Goal: Task Accomplishment & Management: Use online tool/utility

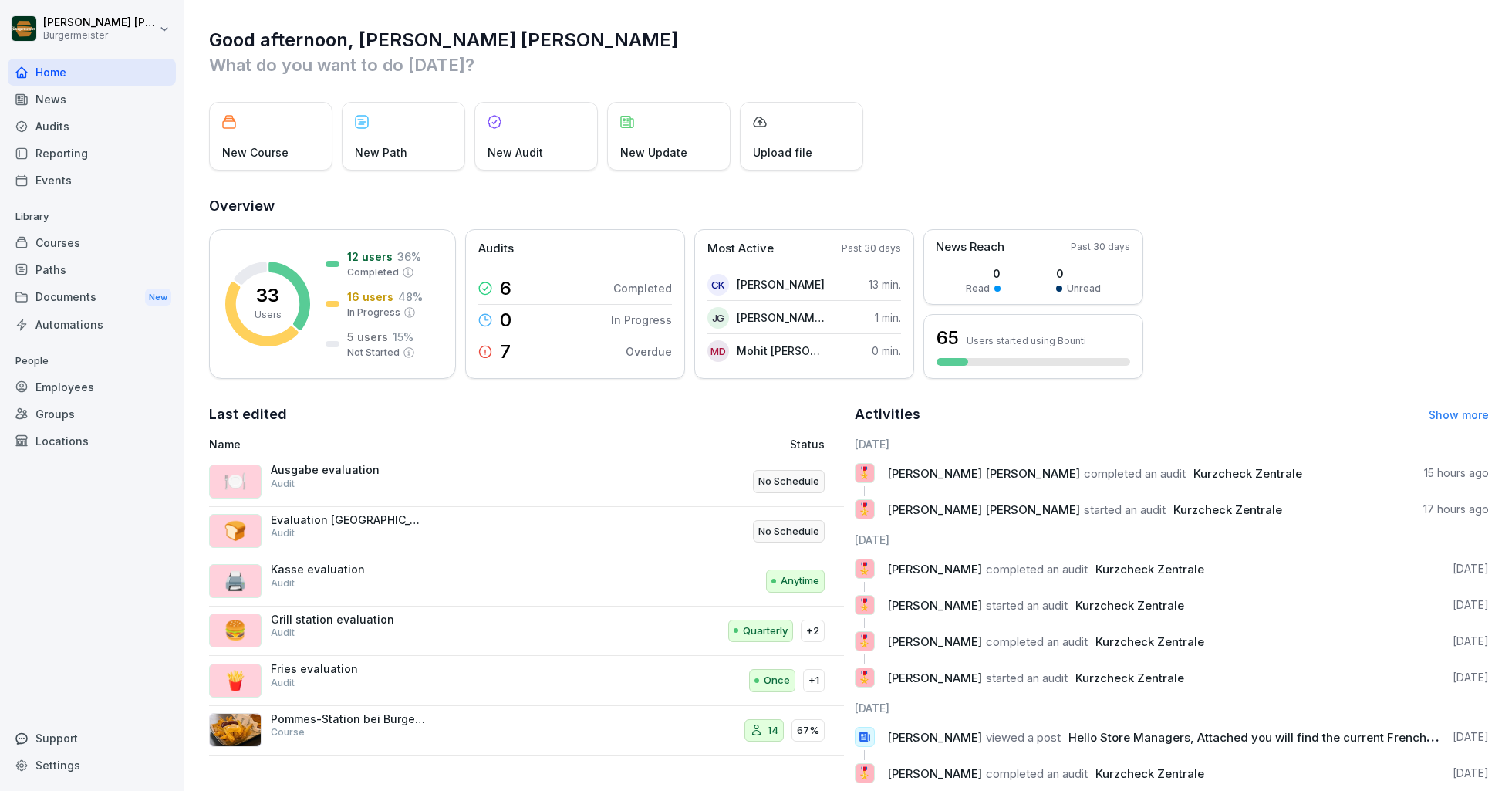
scroll to position [32, 0]
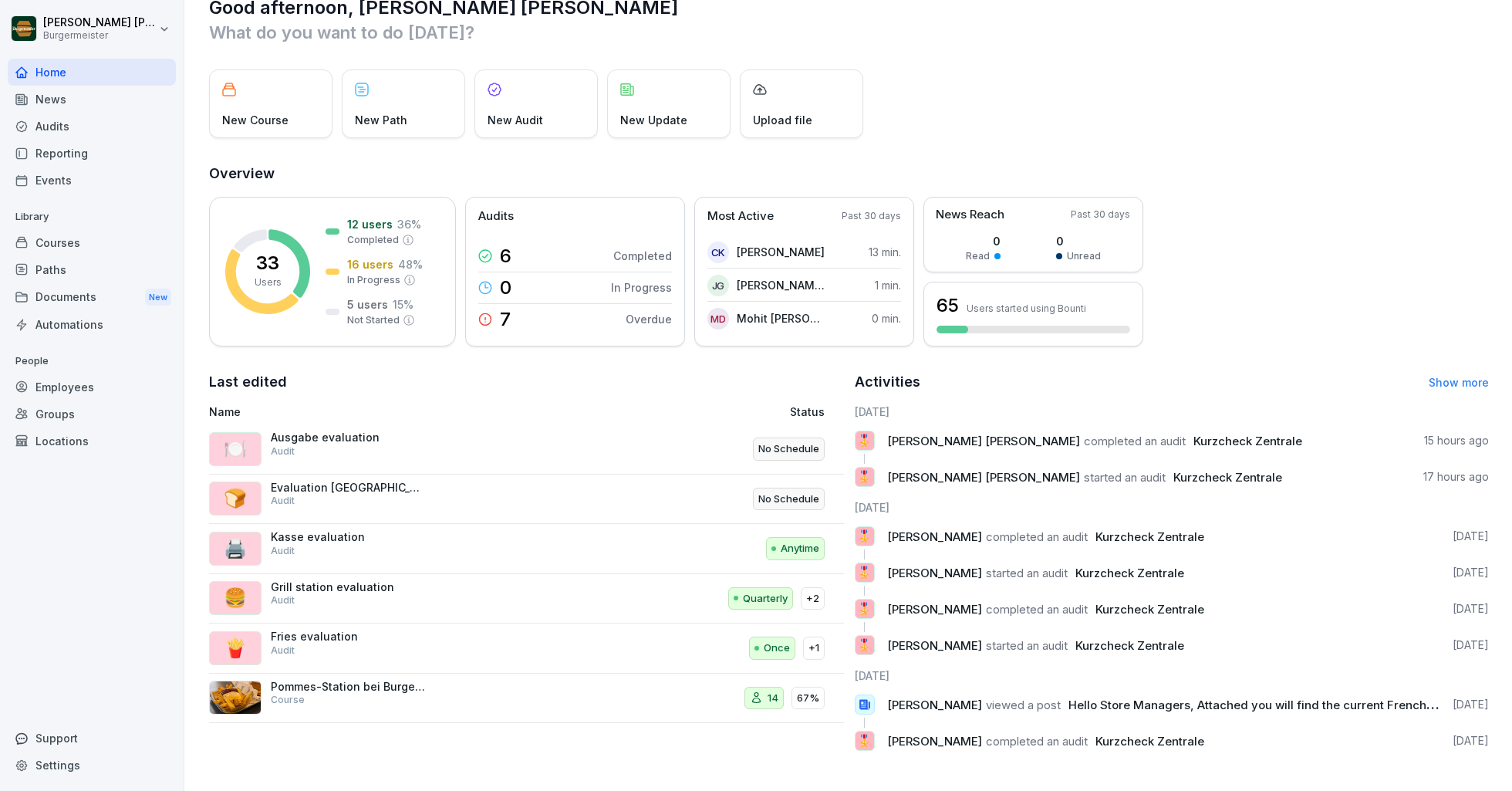
click at [1386, 385] on div "Activities Show more" at bounding box center [1172, 382] width 635 height 22
click at [1386, 385] on link "Show more" at bounding box center [1458, 382] width 60 height 13
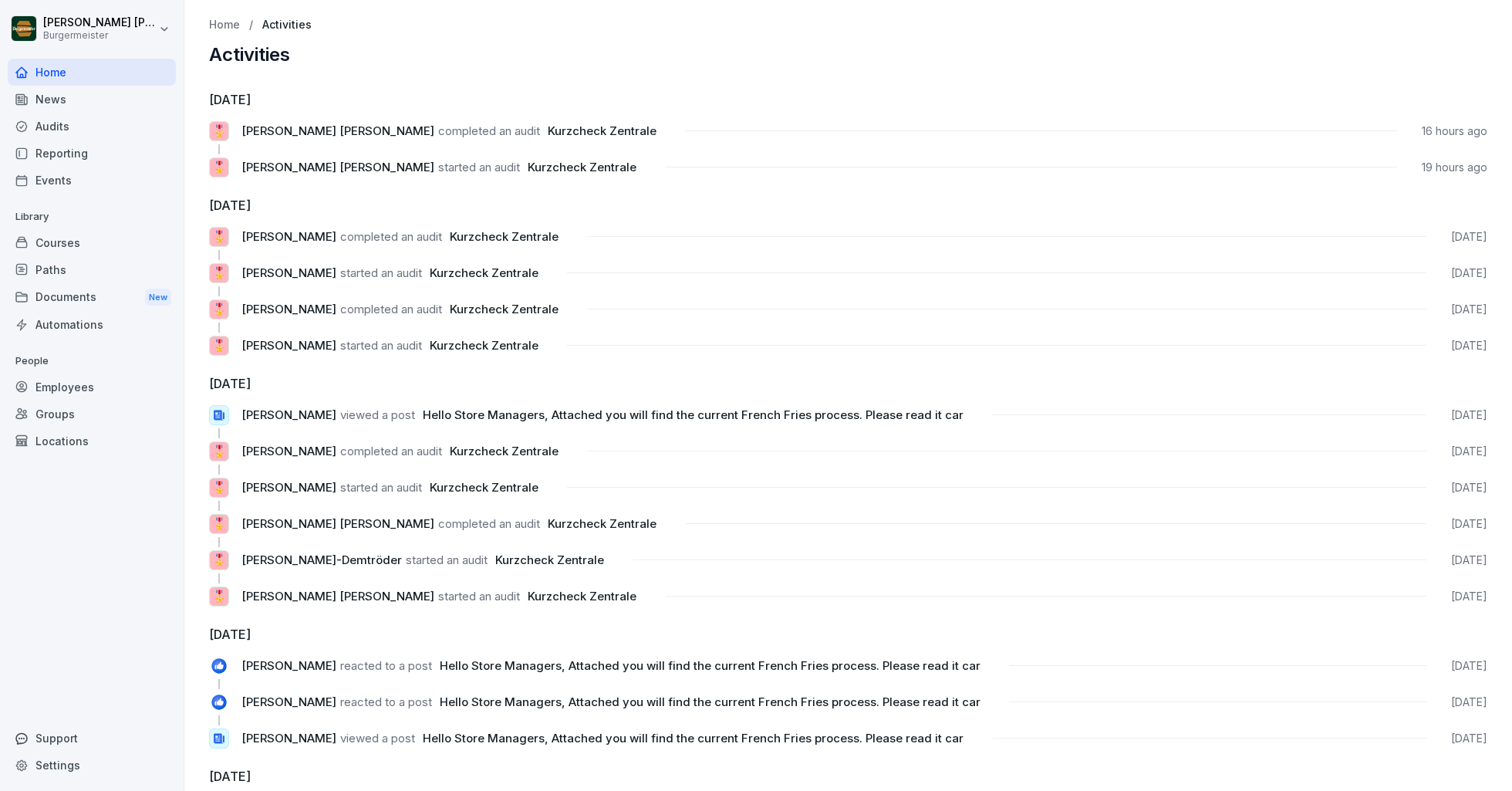
click at [224, 27] on p "Home" at bounding box center [225, 24] width 31 height 13
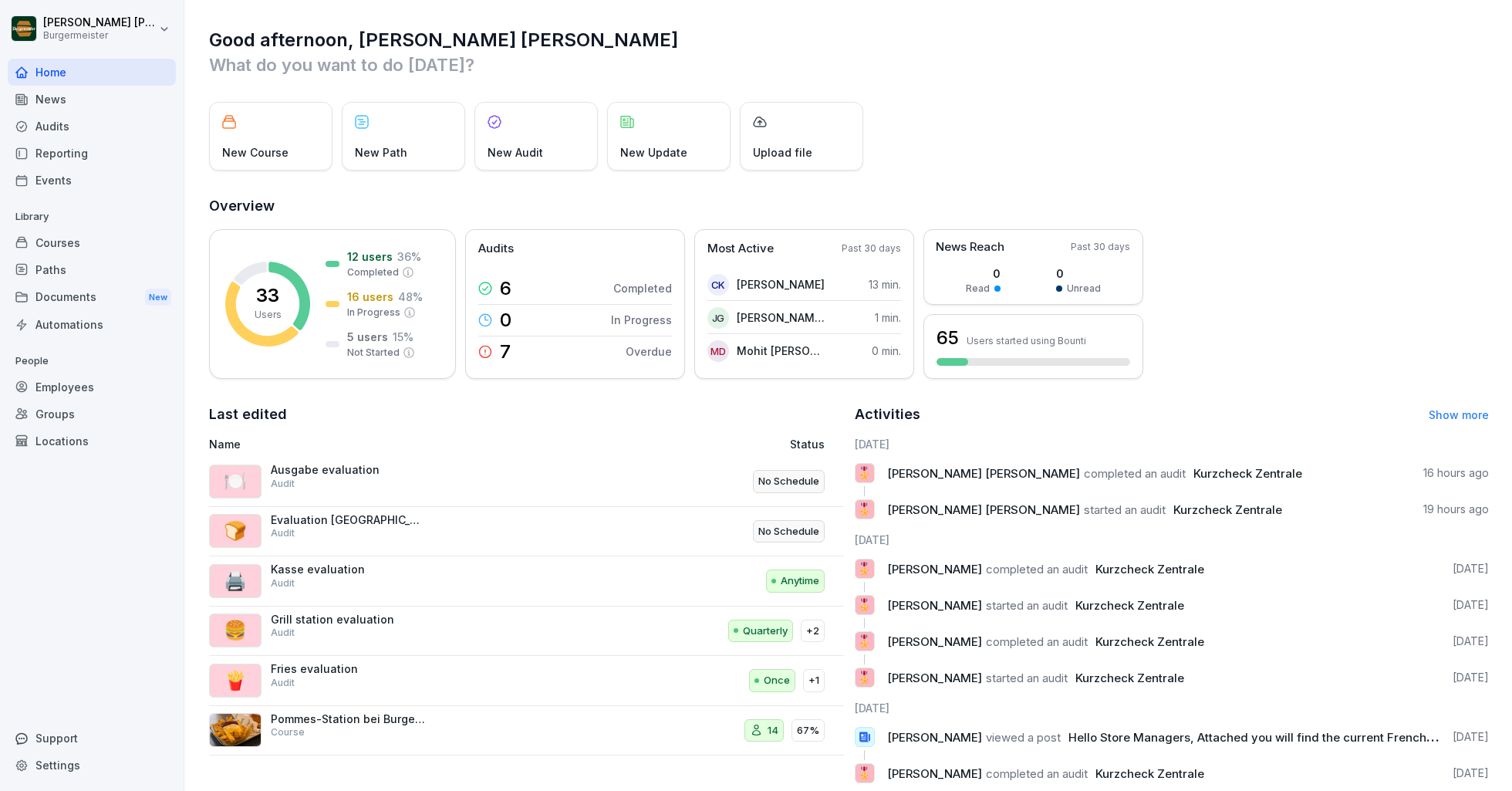
click at [57, 136] on div "Audits" at bounding box center [92, 126] width 168 height 27
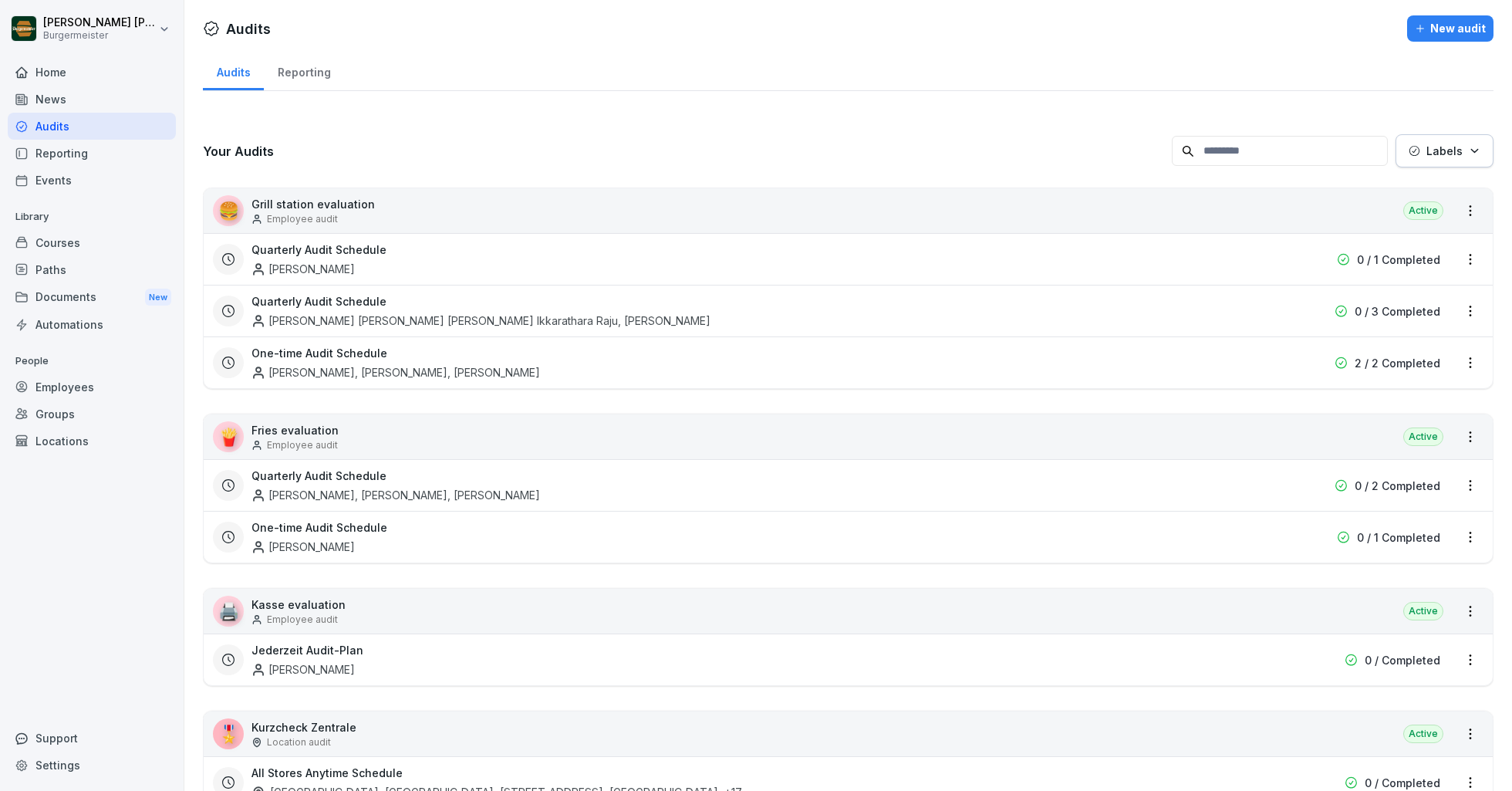
click at [57, 170] on div "Events" at bounding box center [92, 180] width 168 height 27
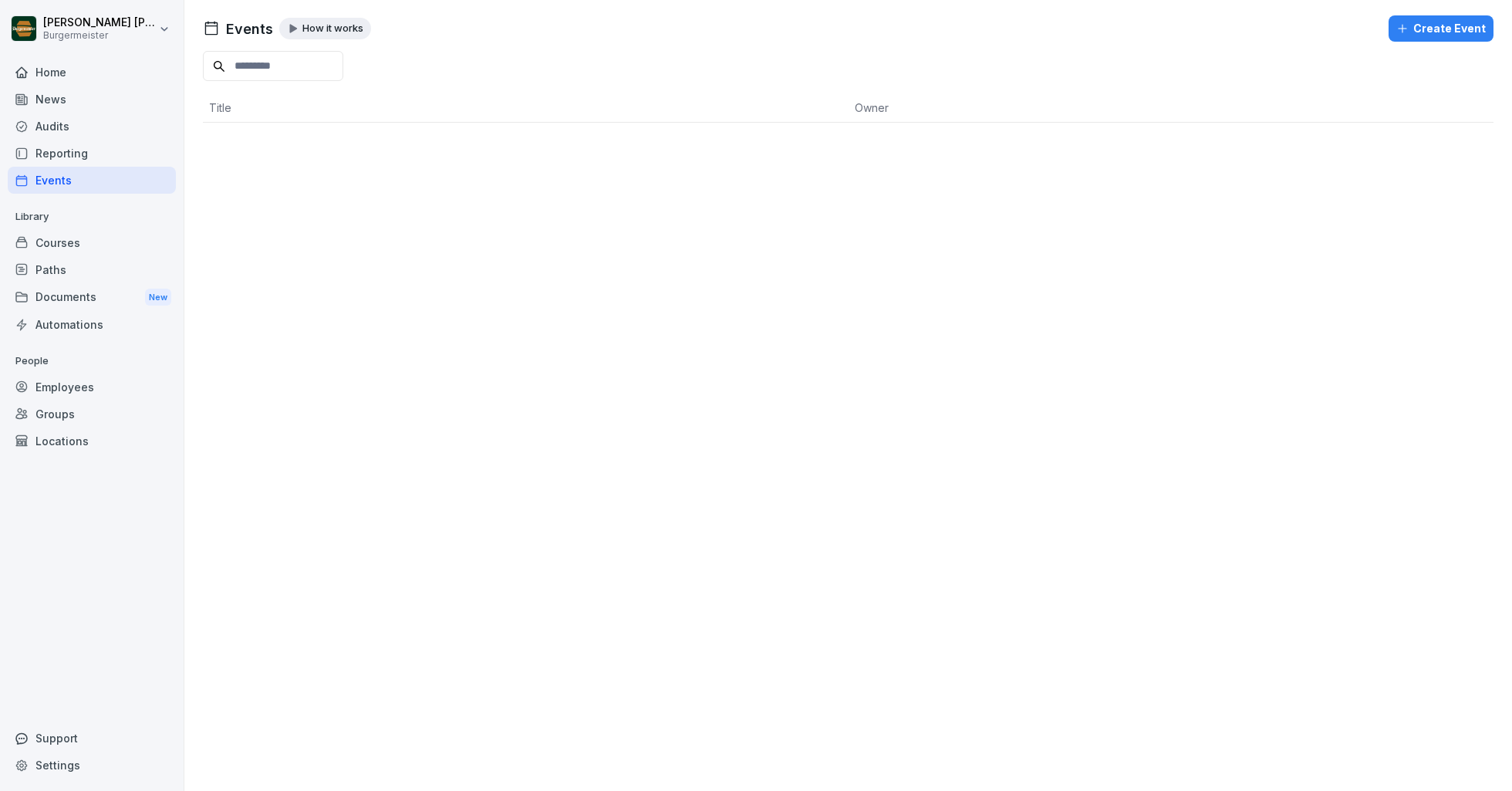
click at [60, 144] on div "Reporting" at bounding box center [92, 154] width 168 height 27
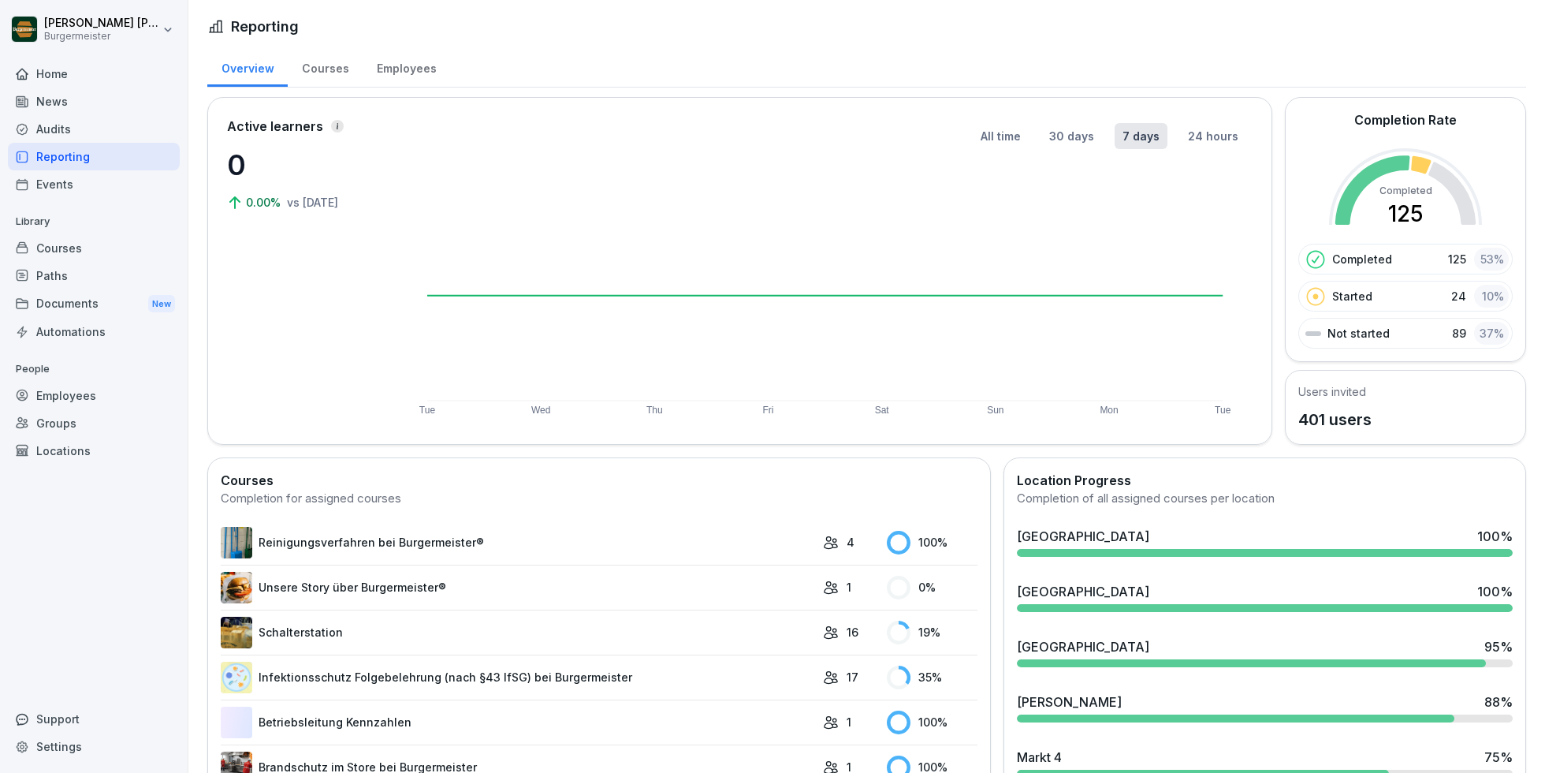
click at [47, 300] on div "Documents New" at bounding box center [94, 303] width 172 height 29
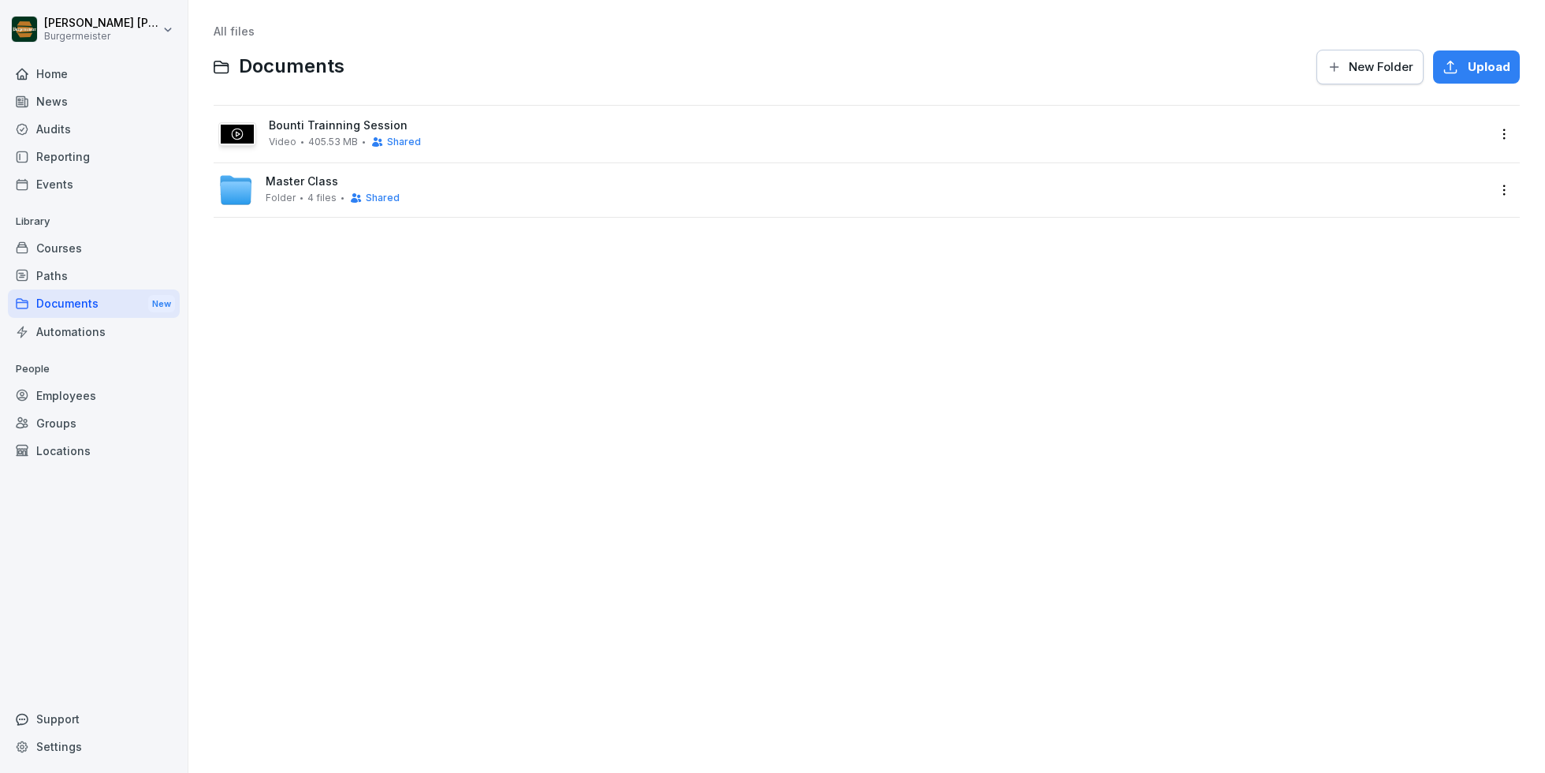
click at [47, 273] on div "Paths" at bounding box center [94, 276] width 172 height 28
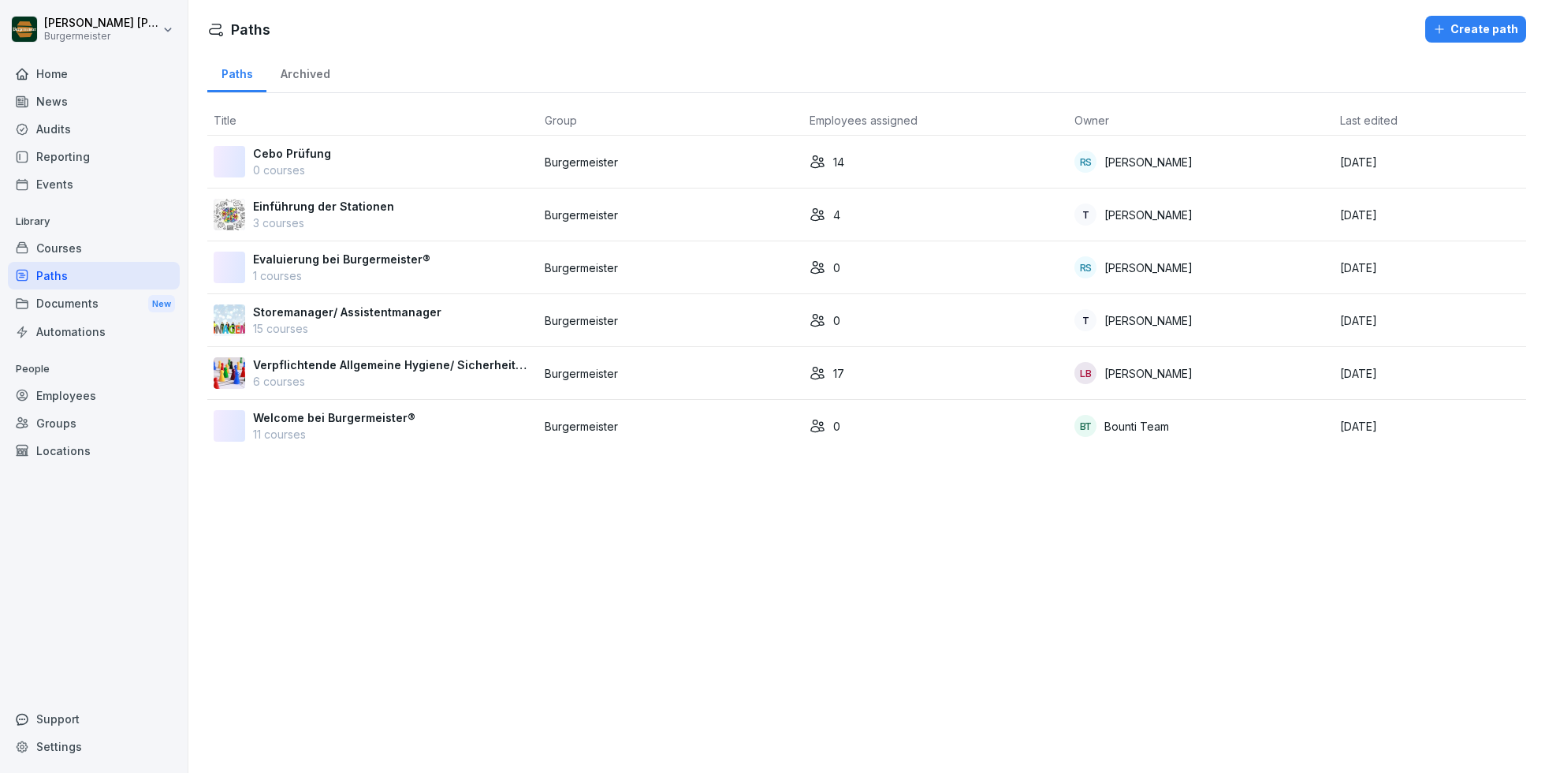
click at [59, 251] on div "Courses" at bounding box center [94, 248] width 172 height 28
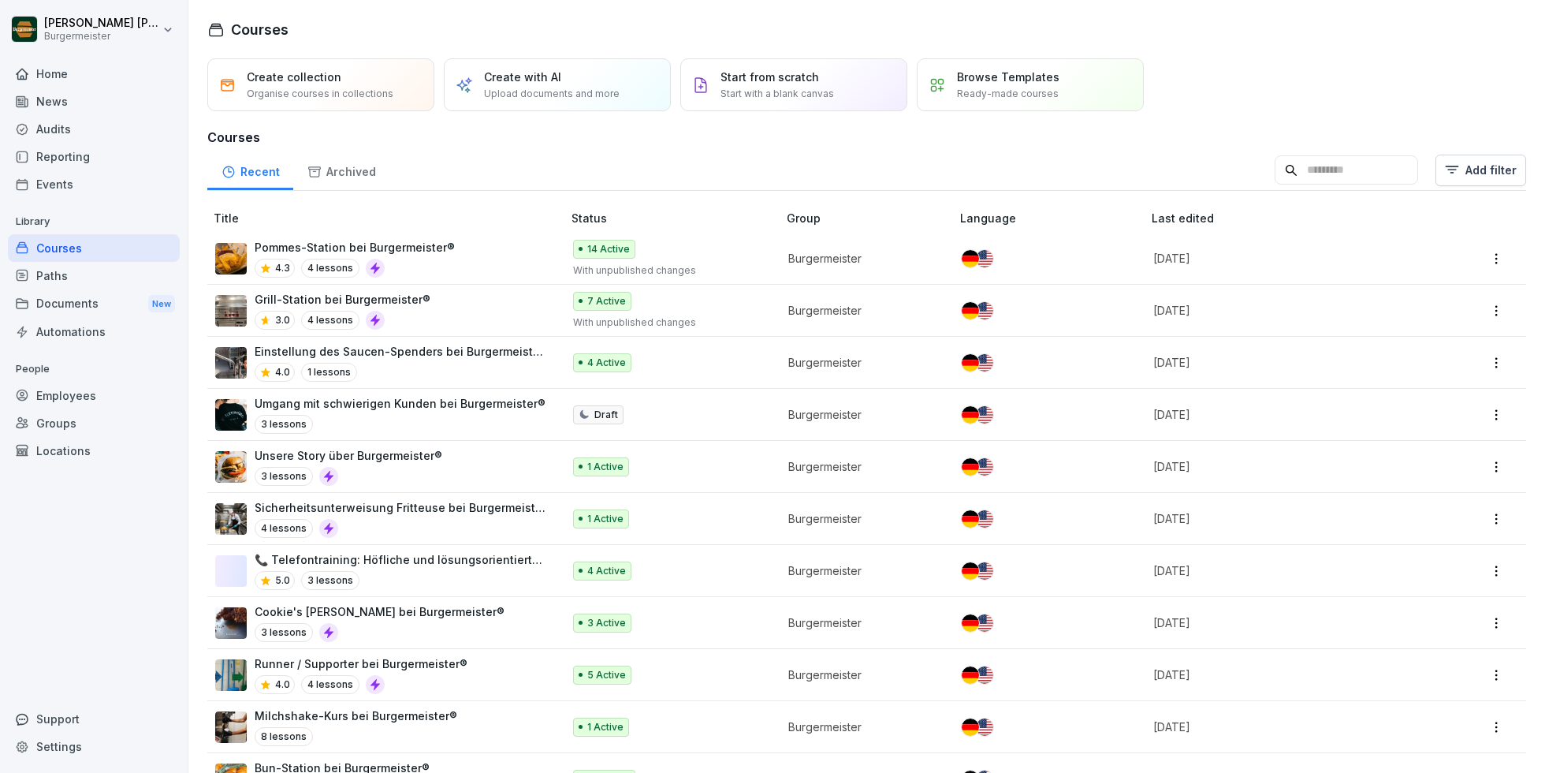
click at [71, 197] on div "Events" at bounding box center [94, 184] width 172 height 28
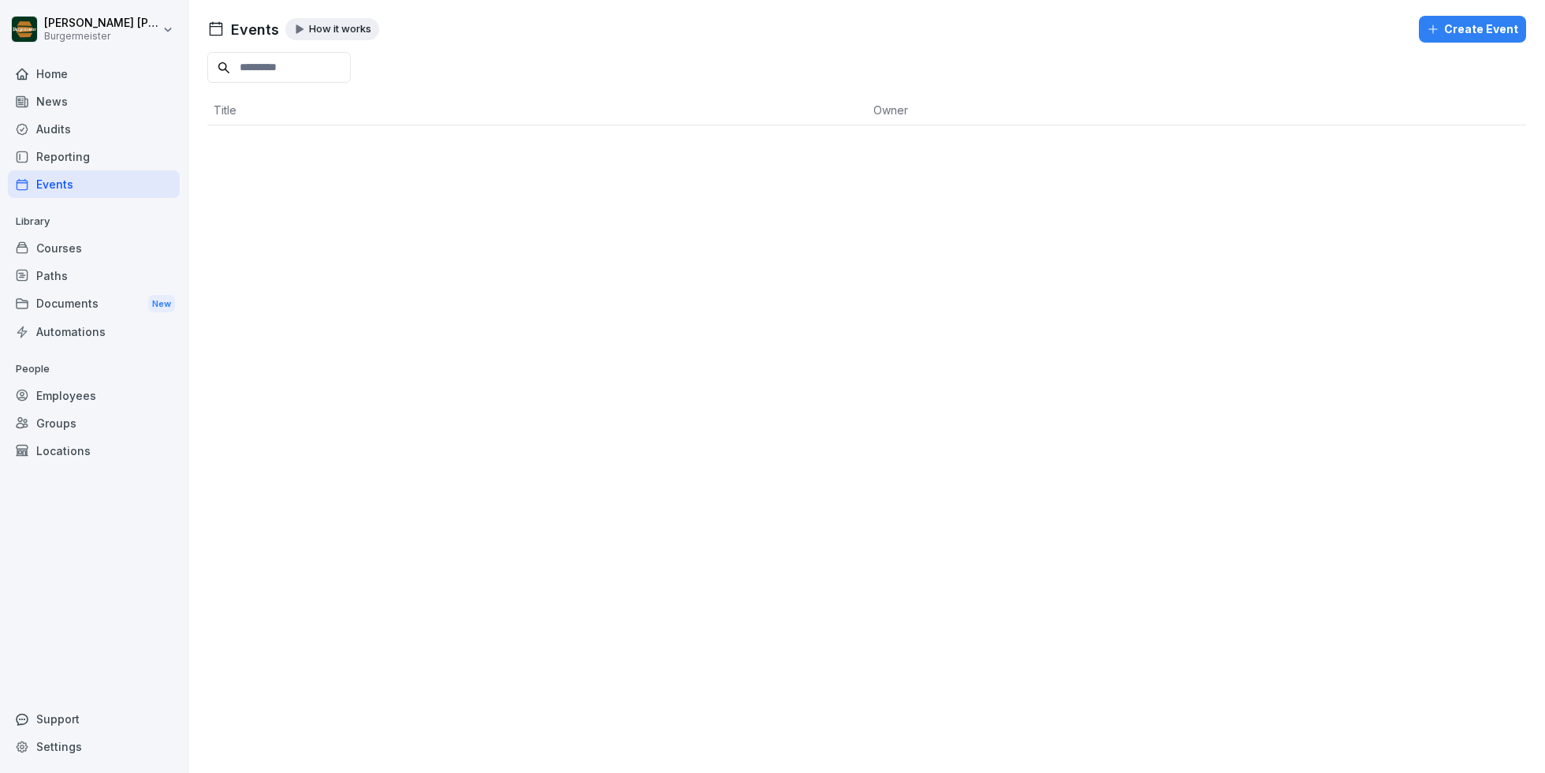
click at [85, 156] on div "Reporting" at bounding box center [94, 157] width 172 height 28
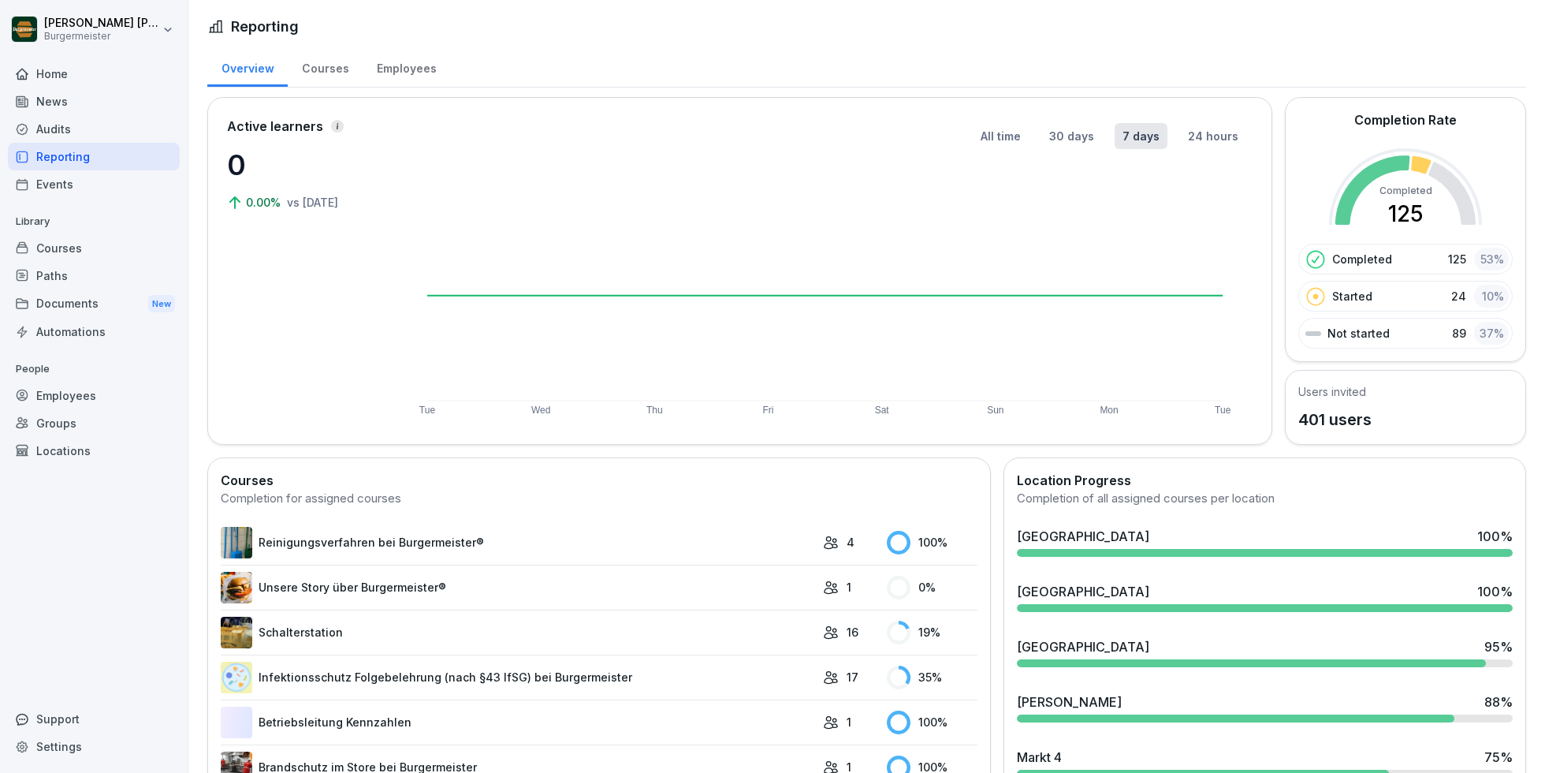
click at [84, 121] on div "Audits" at bounding box center [94, 129] width 172 height 28
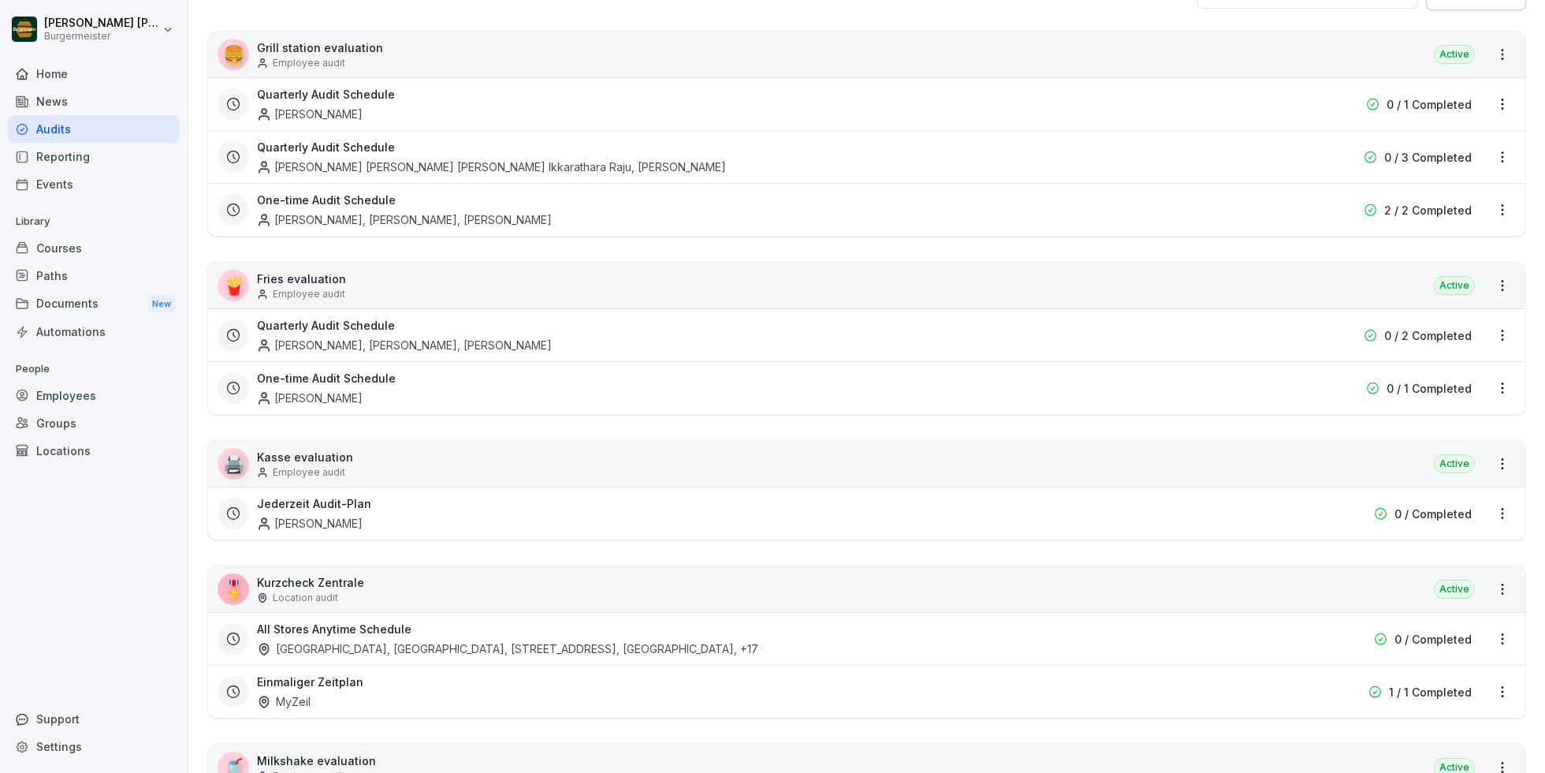
scroll to position [552, 0]
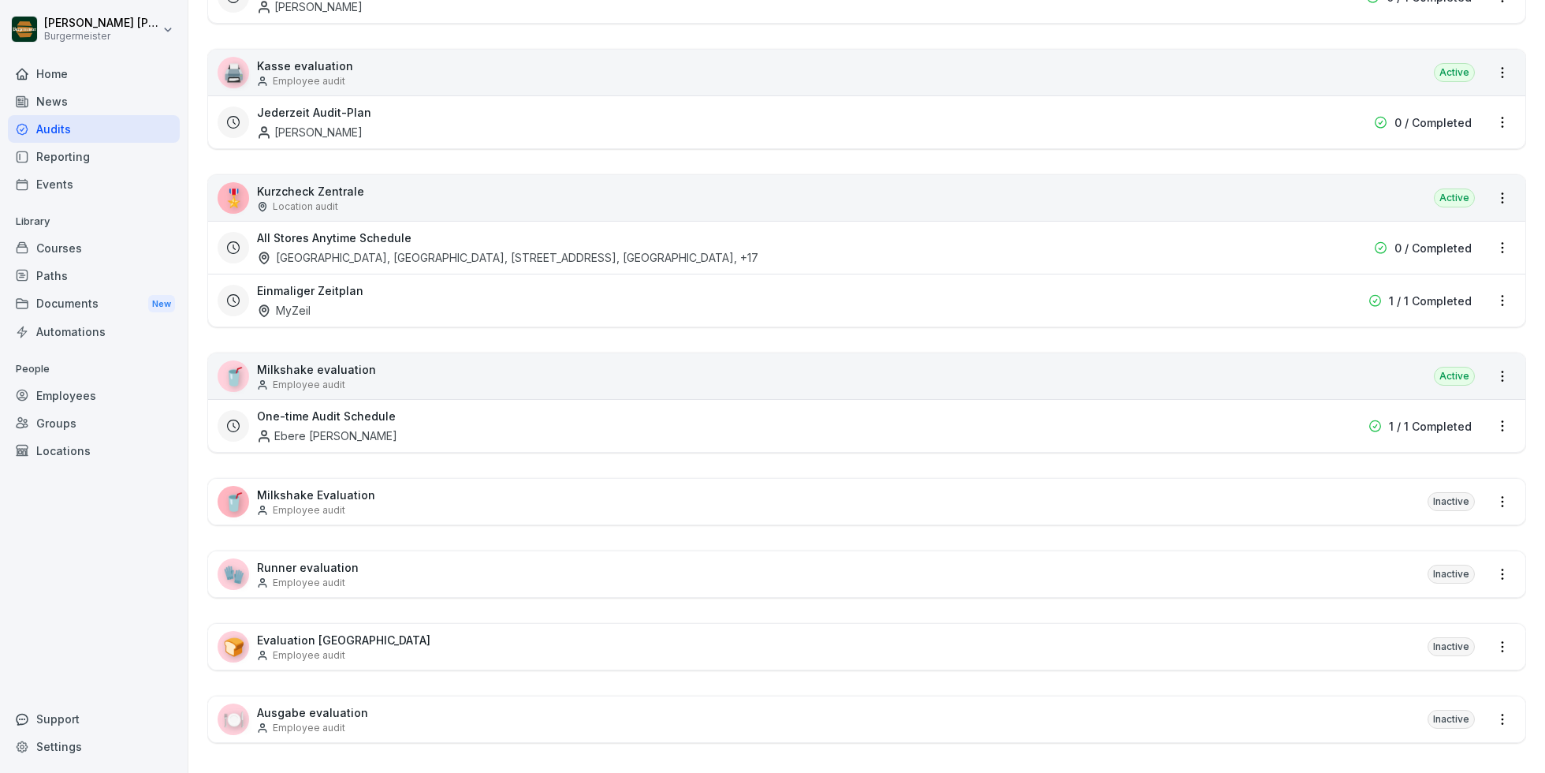
click at [1151, 266] on div "All Stores Anytime Schedule [GEOGRAPHIC_DATA], [STREET_ADDRESS], [GEOGRAPHIC_DA…" at bounding box center [866, 247] width 1317 height 53
click at [1134, 245] on div "All Stores Anytime Schedule [GEOGRAPHIC_DATA], [STREET_ADDRESS], [GEOGRAPHIC_DA…" at bounding box center [766, 247] width 1018 height 36
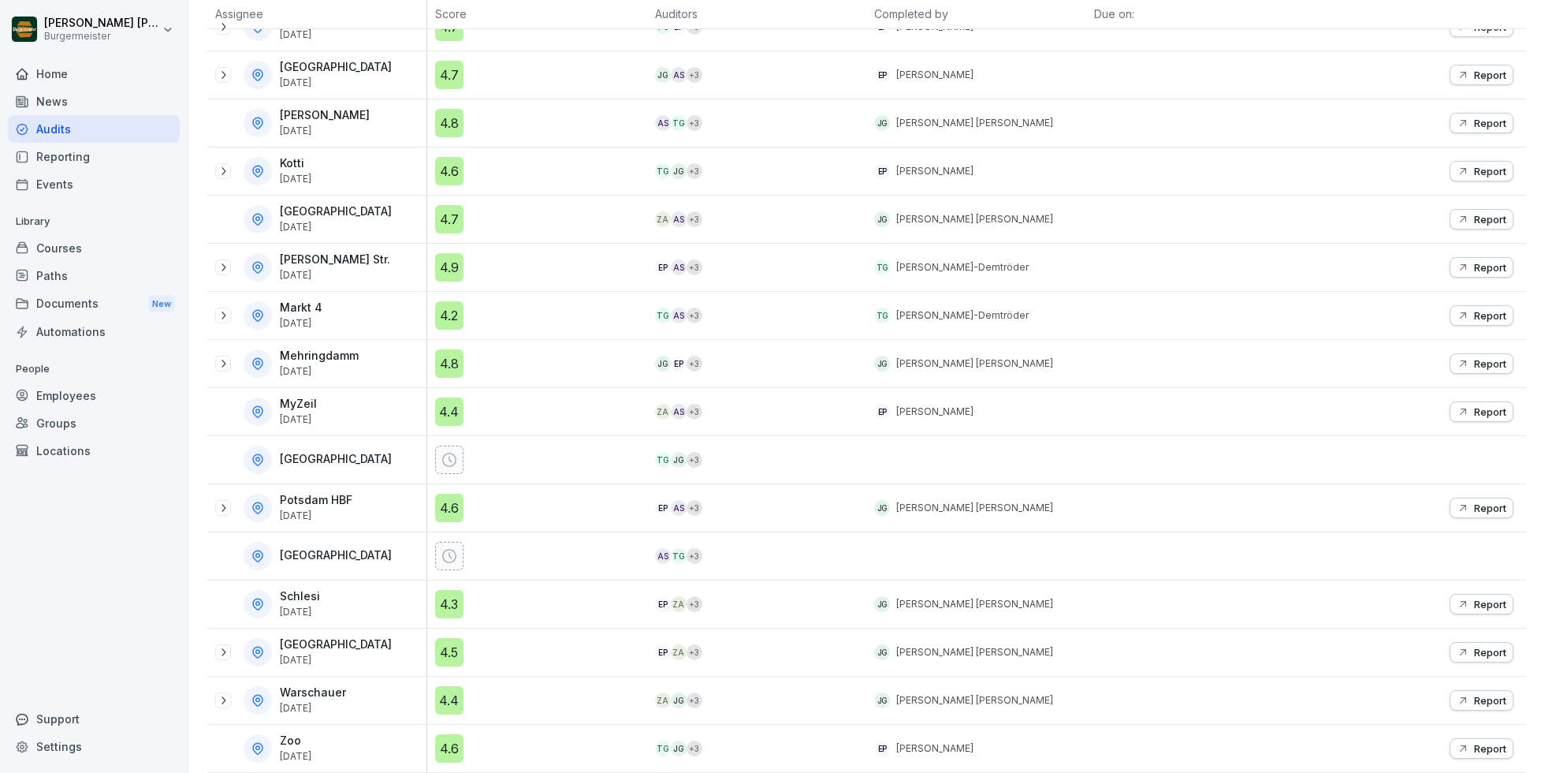
scroll to position [263, 0]
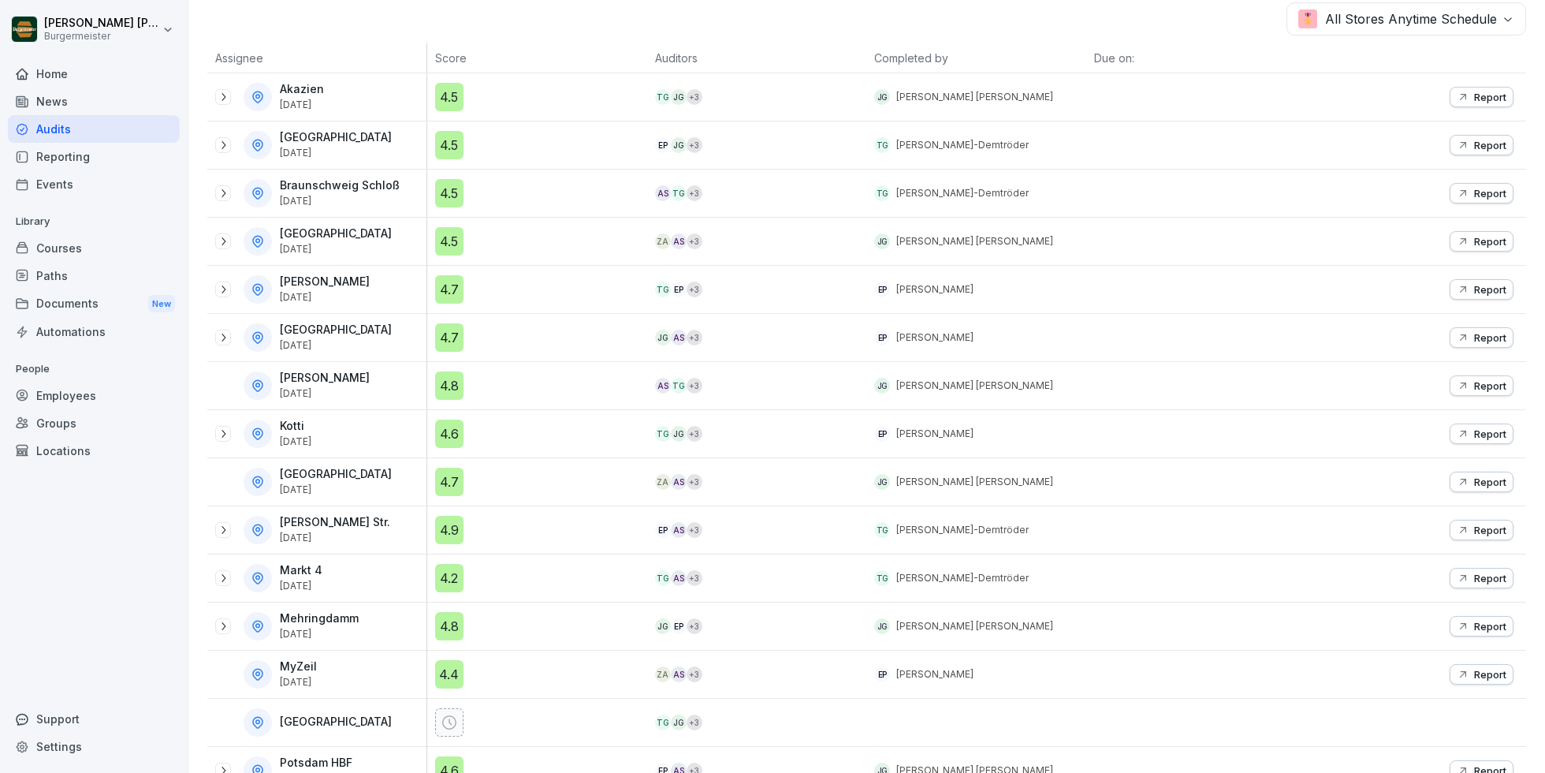
click at [1416, 94] on p "Report" at bounding box center [1490, 97] width 32 height 13
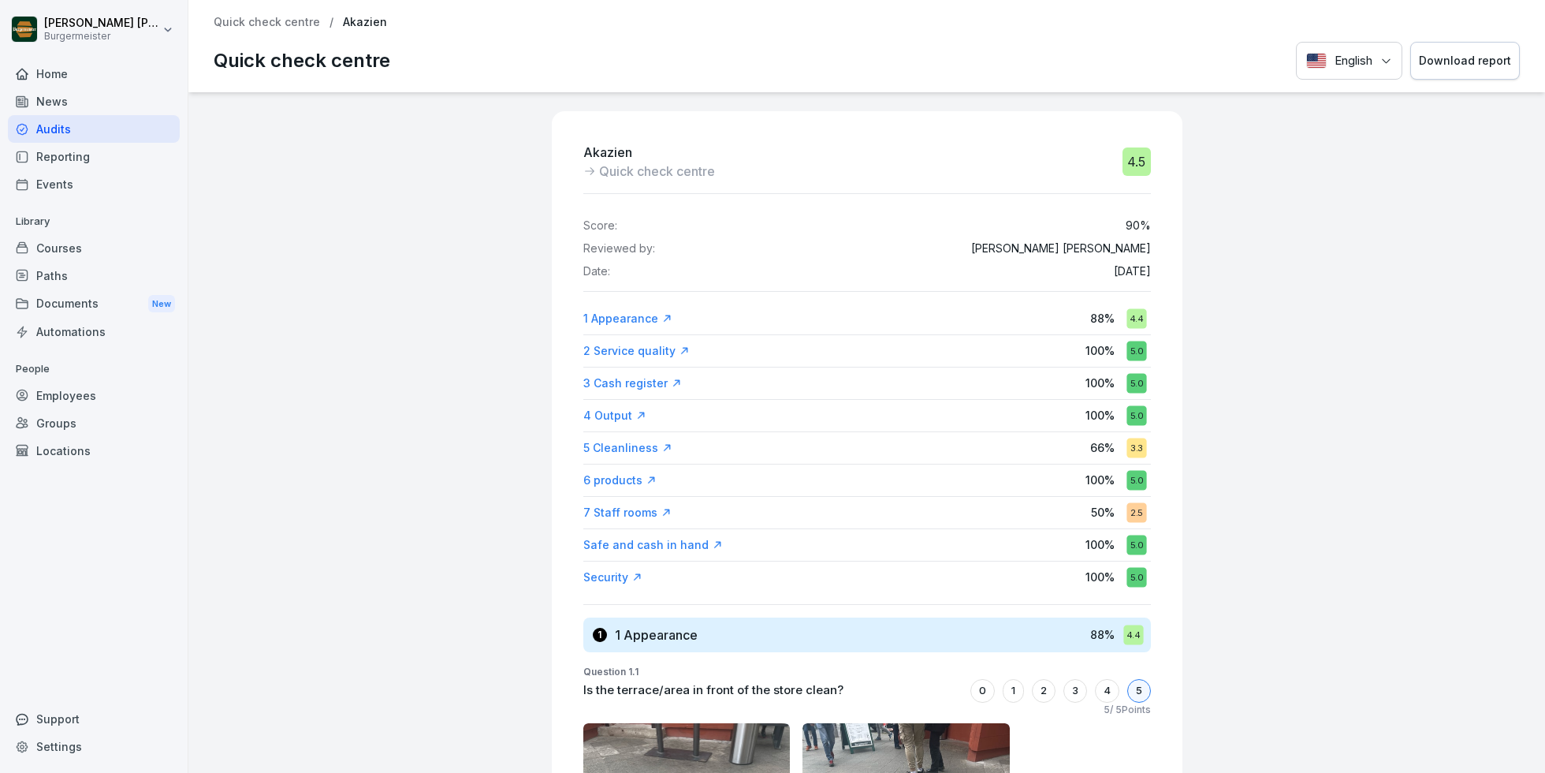
click at [1416, 61] on div "Download report" at bounding box center [1465, 60] width 92 height 17
